Goal: Task Accomplishment & Management: Manage account settings

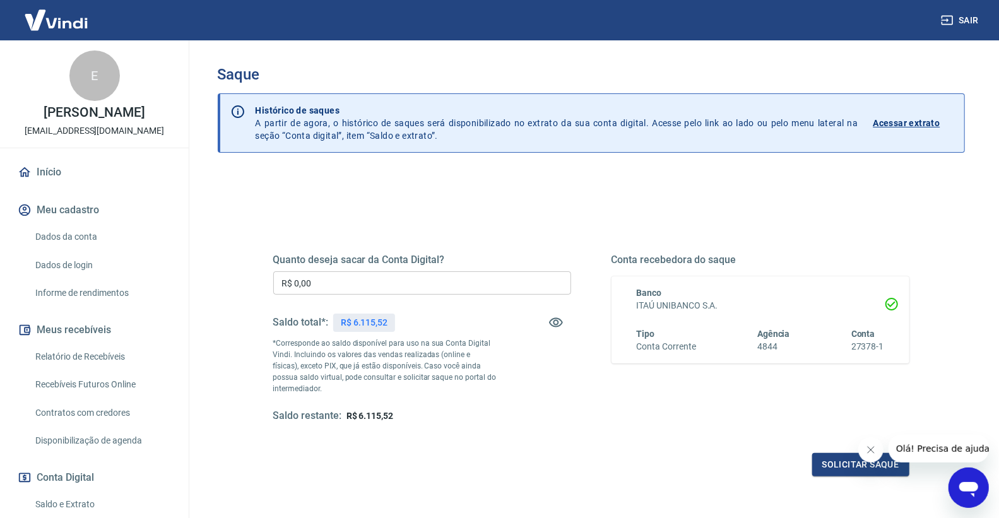
click at [326, 278] on input "R$ 0,00" at bounding box center [422, 282] width 298 height 23
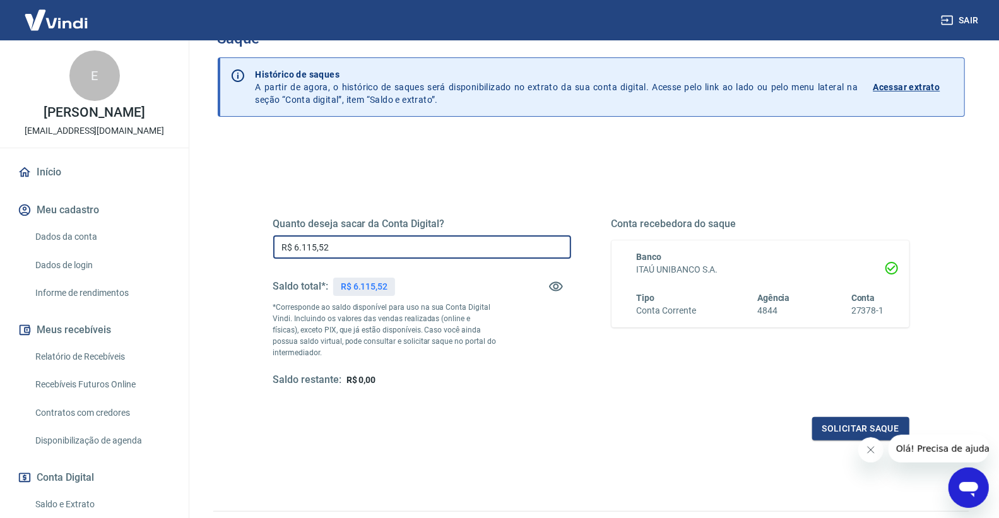
scroll to position [70, 0]
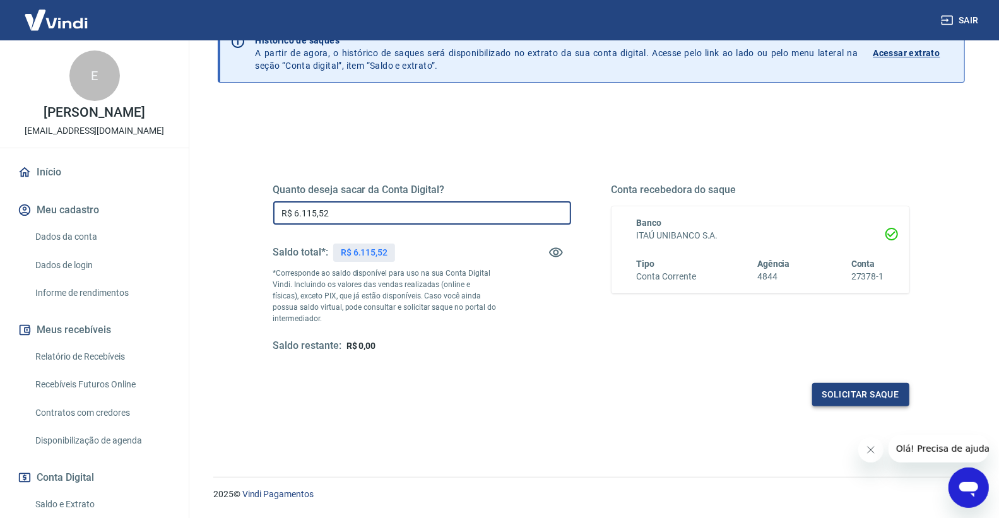
type input "R$ 6.115,52"
click at [873, 392] on button "Solicitar saque" at bounding box center [860, 394] width 97 height 23
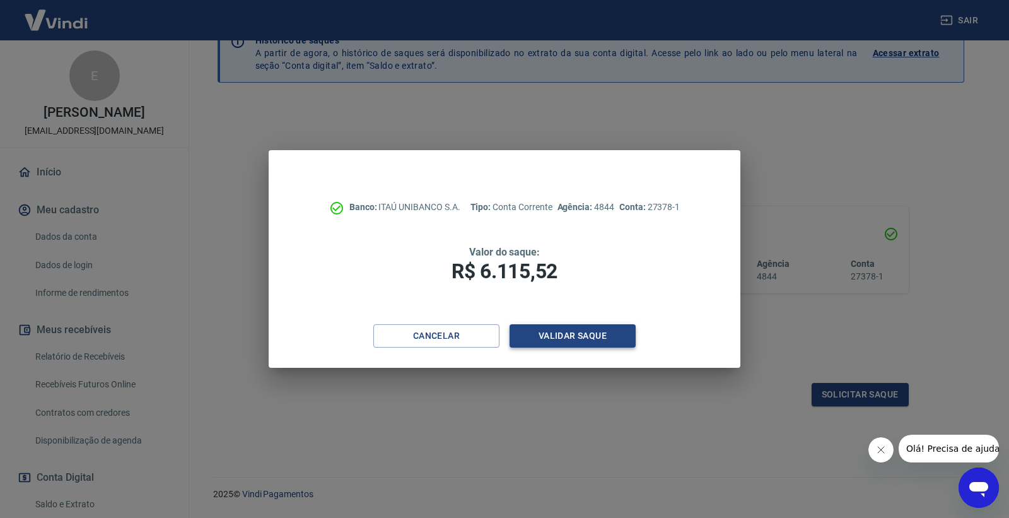
click at [570, 333] on button "Validar saque" at bounding box center [573, 335] width 126 height 23
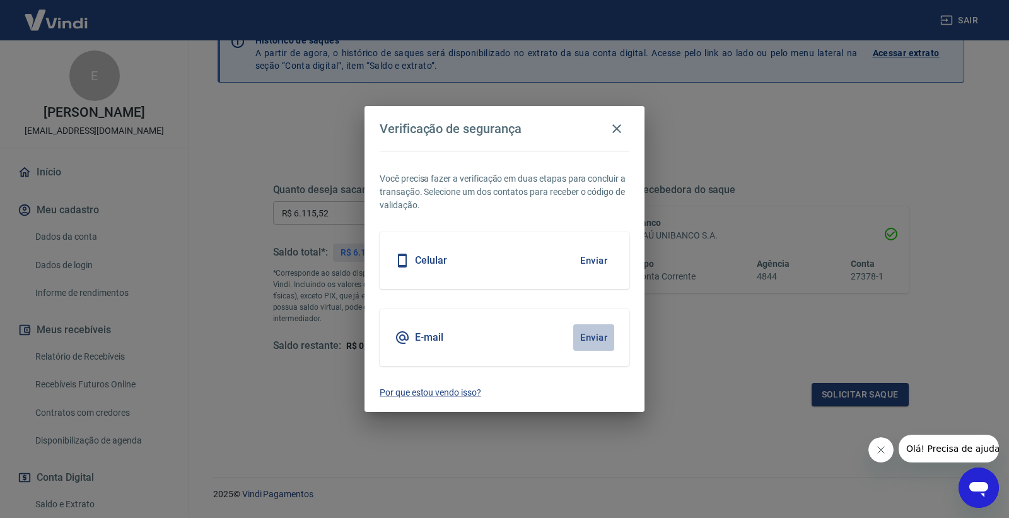
click at [597, 339] on button "Enviar" at bounding box center [593, 337] width 41 height 26
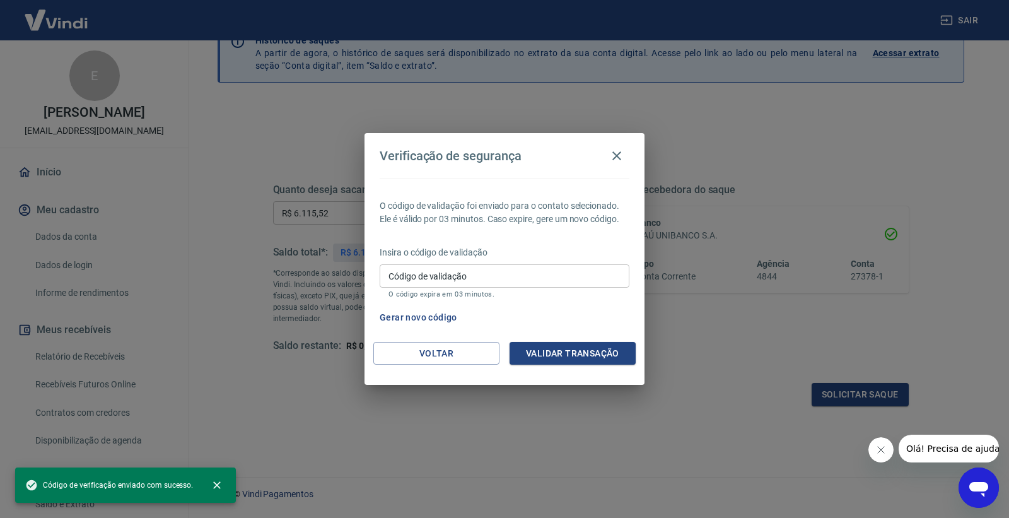
click at [616, 127] on div "Verificação de segurança O código de validação foi enviado para o contato selec…" at bounding box center [504, 259] width 1009 height 518
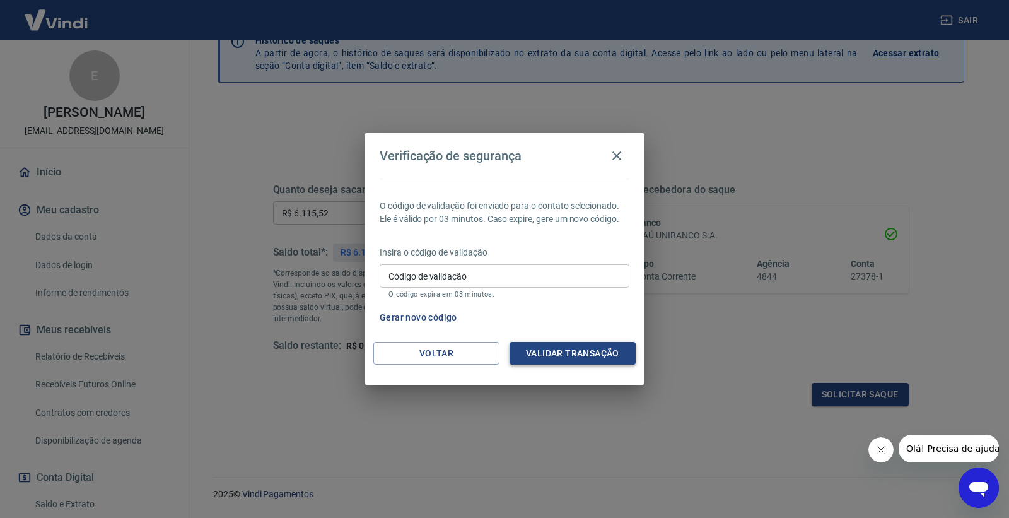
click at [572, 348] on button "Validar transação" at bounding box center [573, 353] width 126 height 23
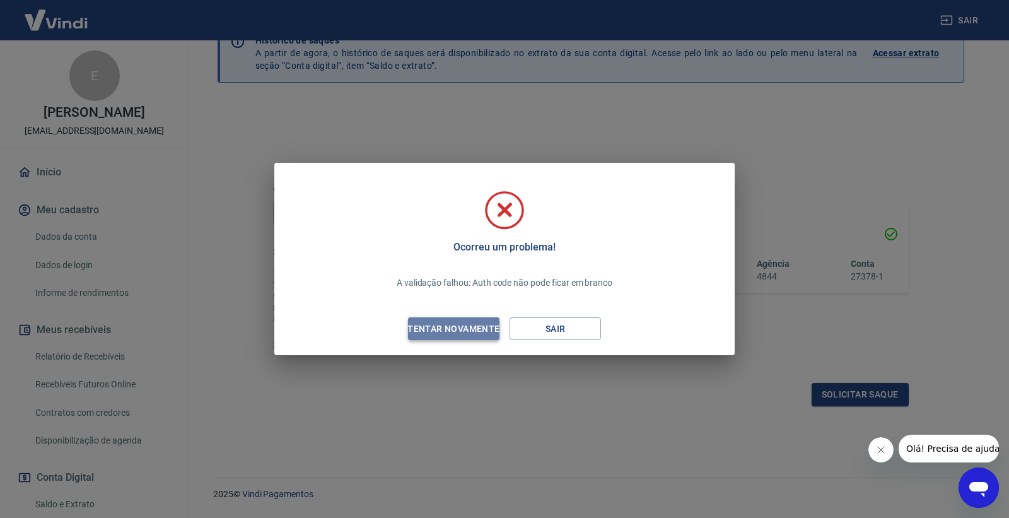
click at [433, 329] on div "Tentar novamente" at bounding box center [453, 329] width 122 height 16
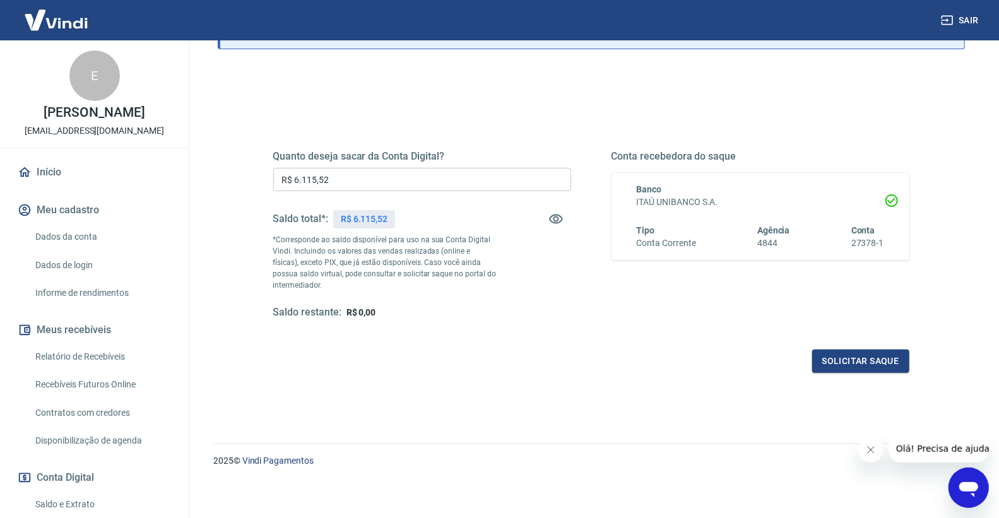
scroll to position [105, 0]
click at [865, 363] on button "Solicitar saque" at bounding box center [860, 359] width 97 height 23
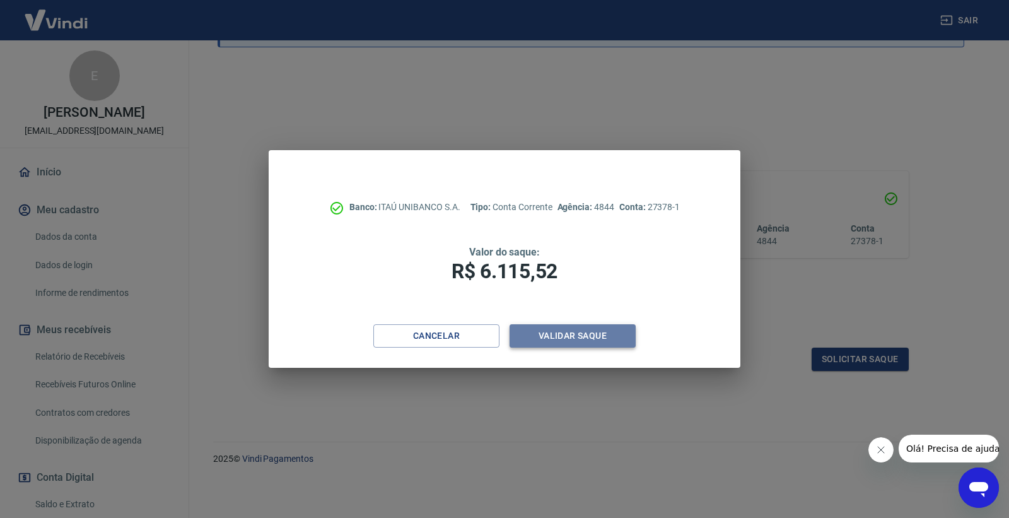
click at [545, 343] on button "Validar saque" at bounding box center [573, 335] width 126 height 23
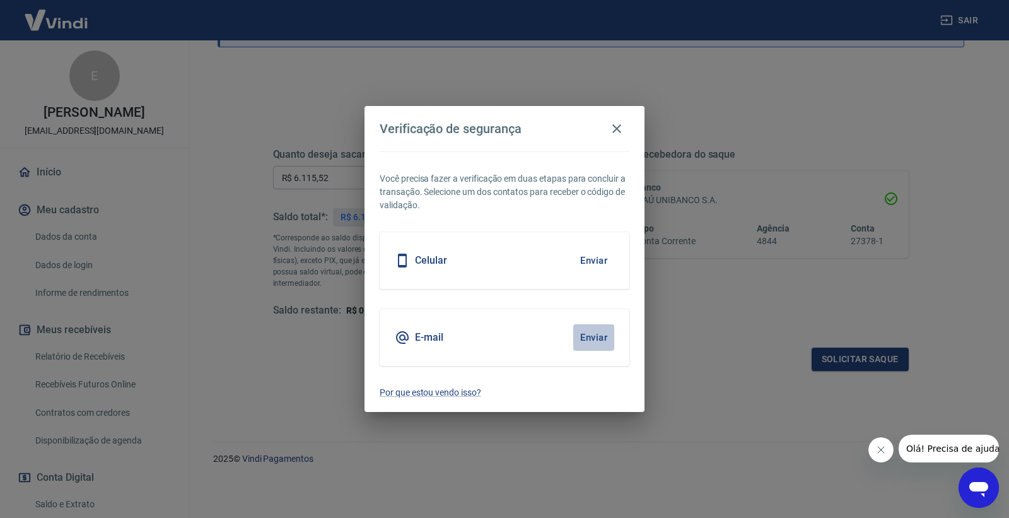
click at [594, 335] on button "Enviar" at bounding box center [593, 337] width 41 height 26
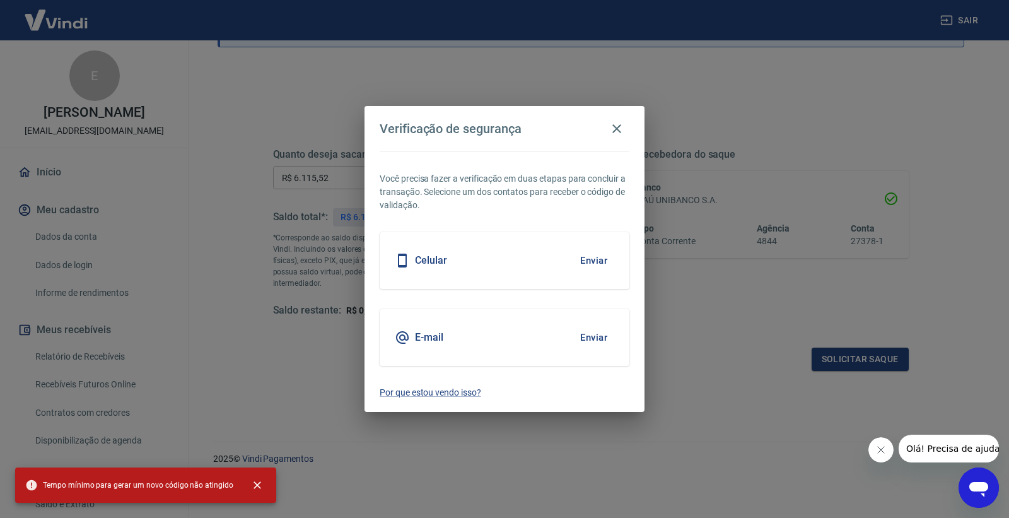
click at [597, 257] on button "Enviar" at bounding box center [593, 260] width 41 height 26
click at [622, 123] on icon "button" at bounding box center [616, 128] width 15 height 15
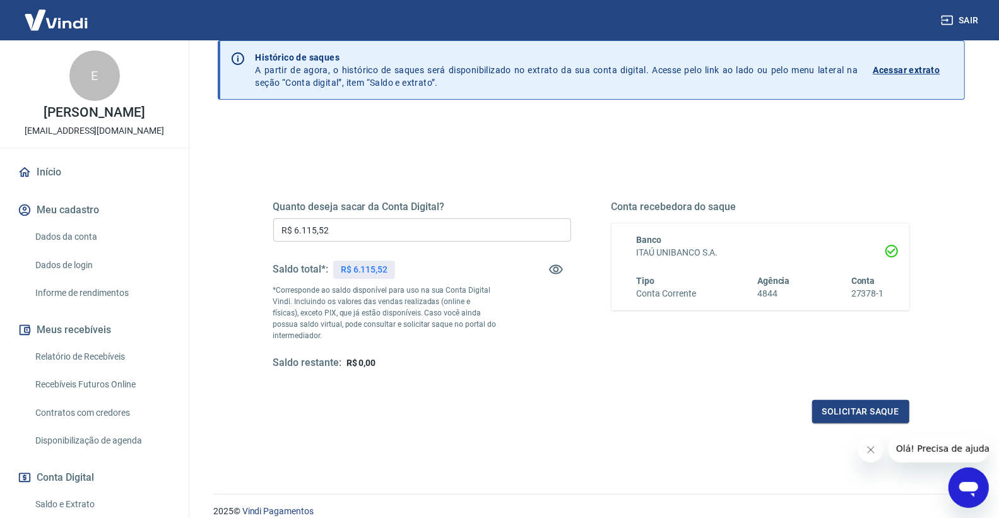
scroll to position [0, 0]
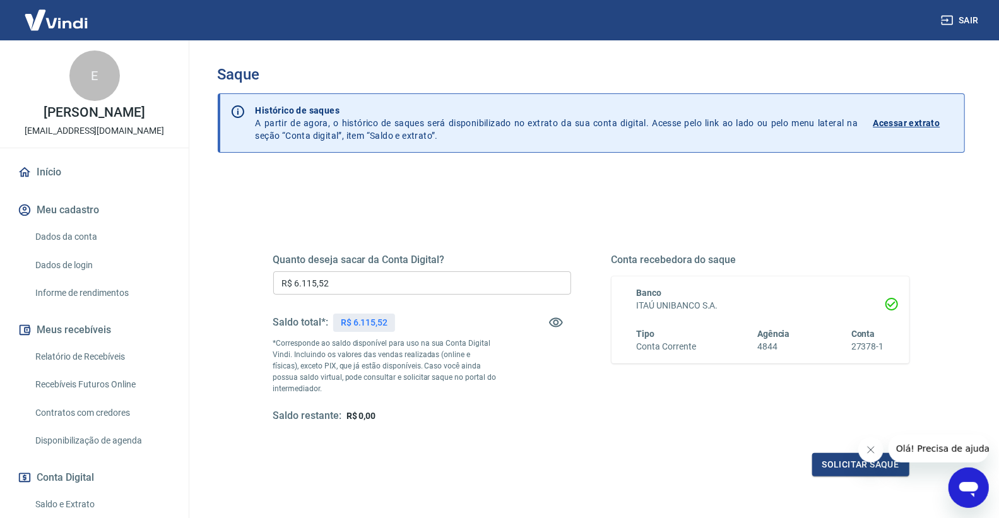
click at [77, 192] on div "Início Meu cadastro Dados da conta Dados de login Informe de rendimentos Meus r…" at bounding box center [94, 408] width 189 height 500
click at [65, 172] on link "Início" at bounding box center [94, 172] width 158 height 28
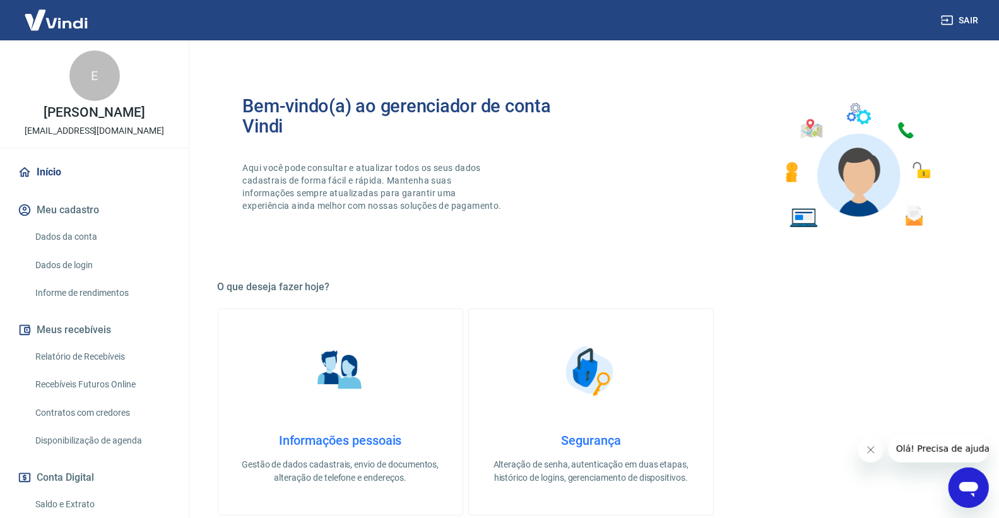
click at [30, 178] on icon at bounding box center [25, 172] width 14 height 14
click at [76, 13] on img at bounding box center [56, 20] width 82 height 38
click at [36, 19] on img at bounding box center [56, 20] width 82 height 38
click at [97, 242] on link "Dados da conta" at bounding box center [101, 237] width 143 height 26
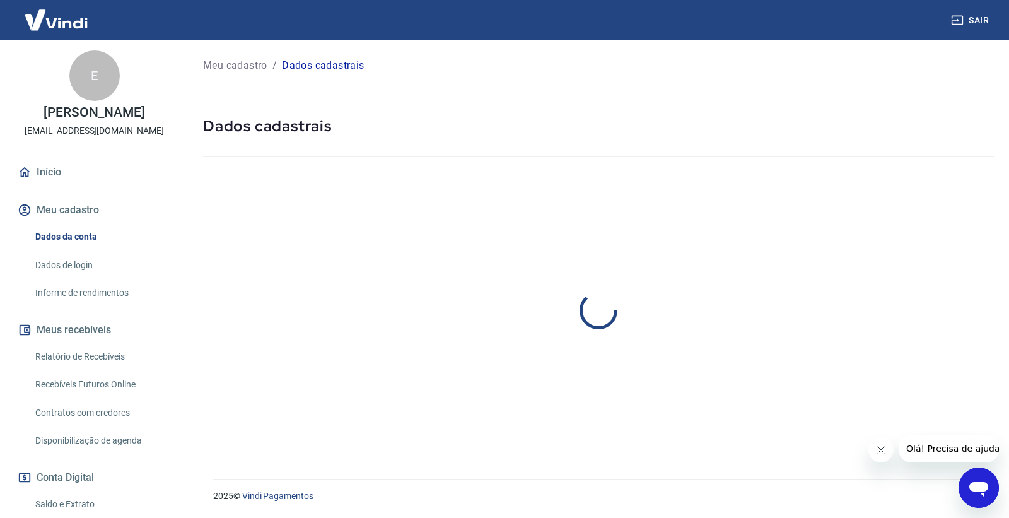
select select "RJ"
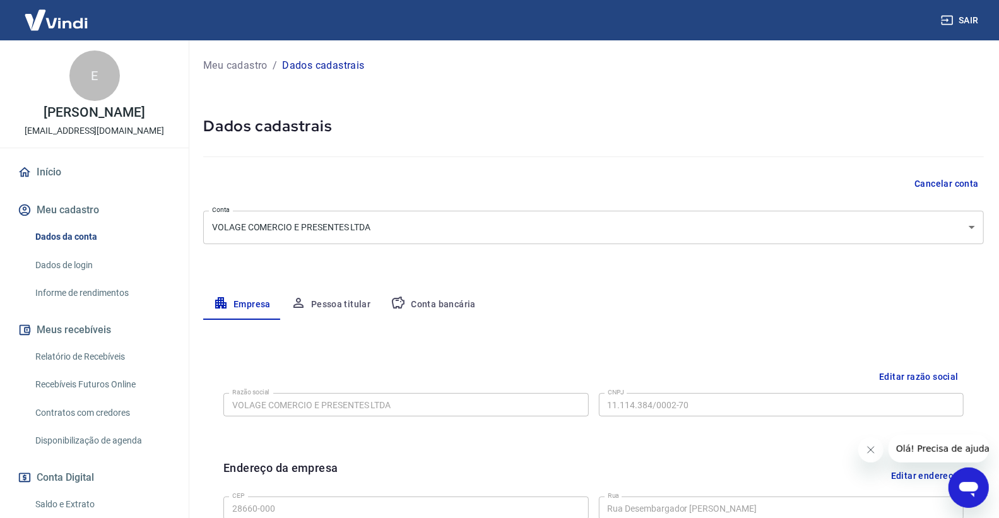
click at [60, 156] on div "E [PERSON_NAME] [EMAIL_ADDRESS][DOMAIN_NAME] Início Meu cadastro Dados da conta…" at bounding box center [94, 349] width 189 height 618
click at [59, 178] on link "Início" at bounding box center [94, 172] width 158 height 28
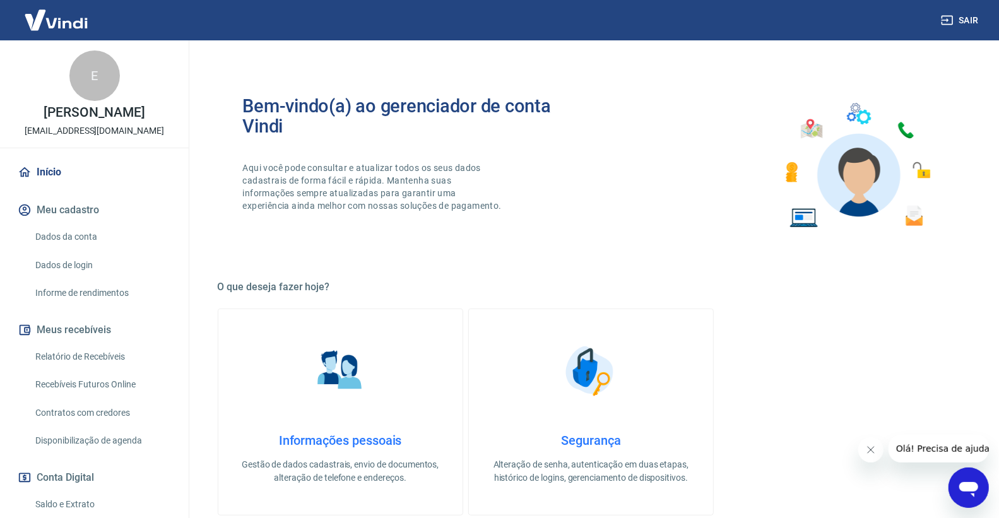
click at [72, 89] on div "E" at bounding box center [94, 75] width 50 height 50
click at [98, 355] on link "Relatório de Recebíveis" at bounding box center [101, 357] width 143 height 26
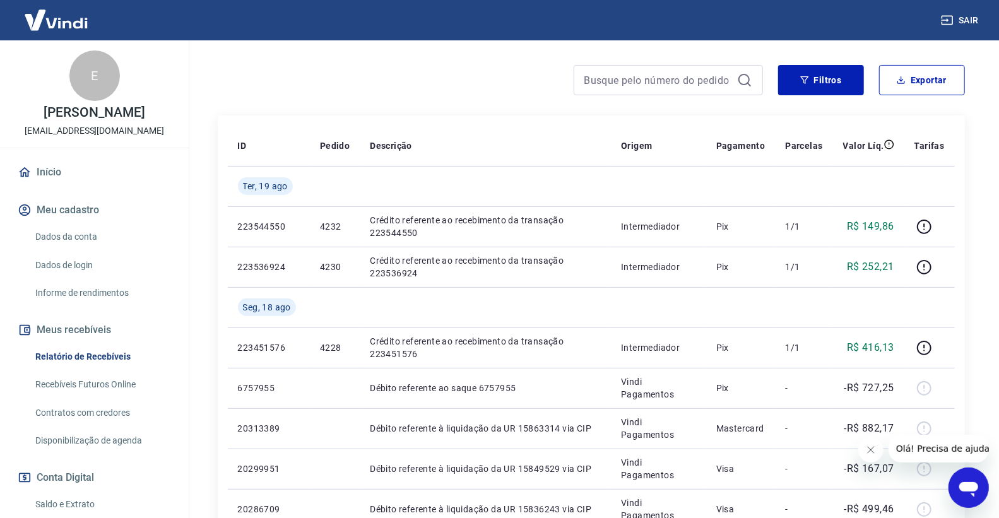
scroll to position [70, 0]
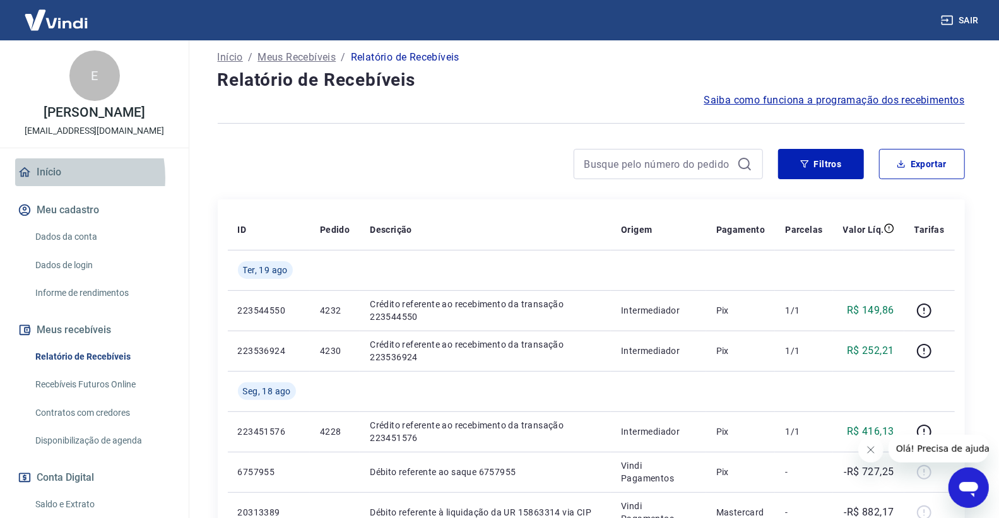
click at [43, 177] on link "Início" at bounding box center [94, 172] width 158 height 28
